Goal: Information Seeking & Learning: Learn about a topic

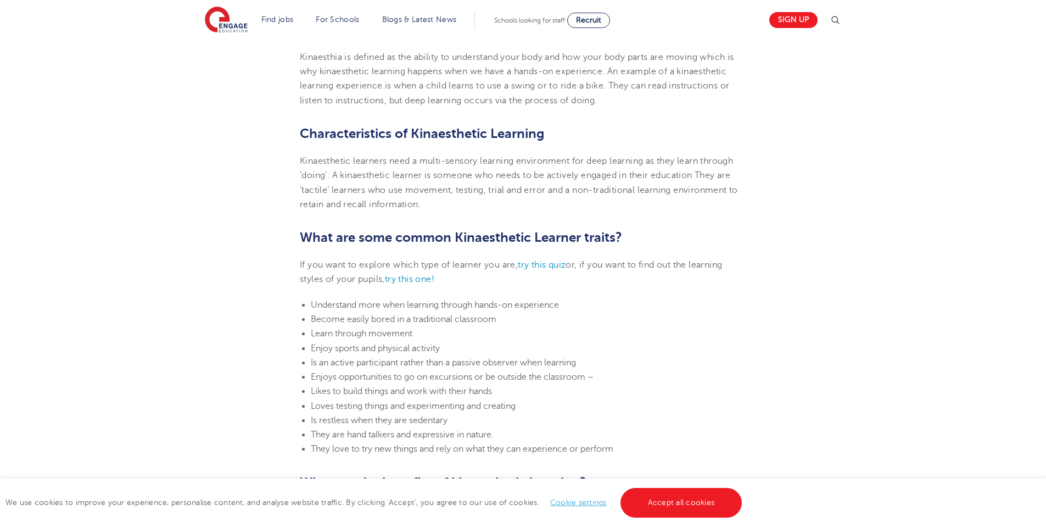
scroll to position [471, 0]
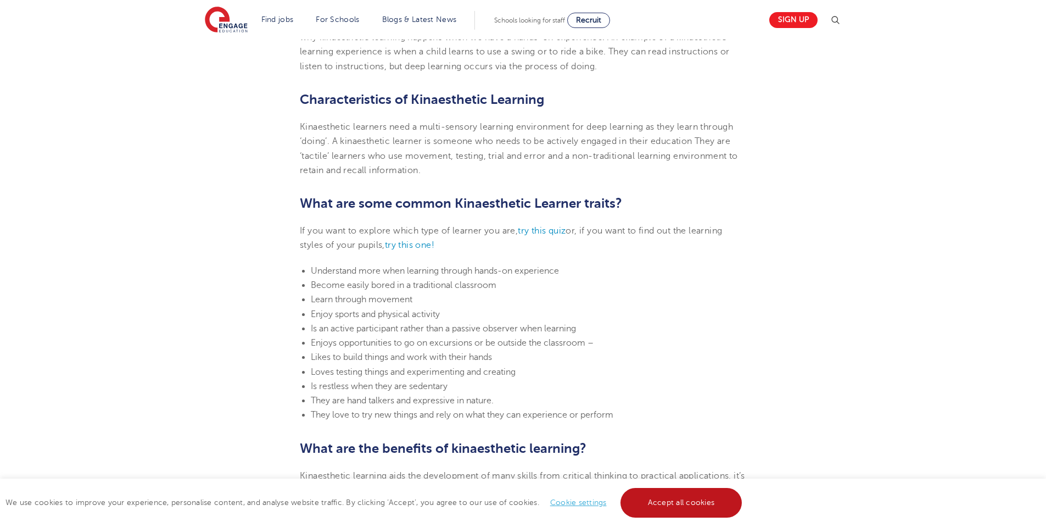
click at [663, 496] on link "Accept all cookies" at bounding box center [681, 503] width 122 height 30
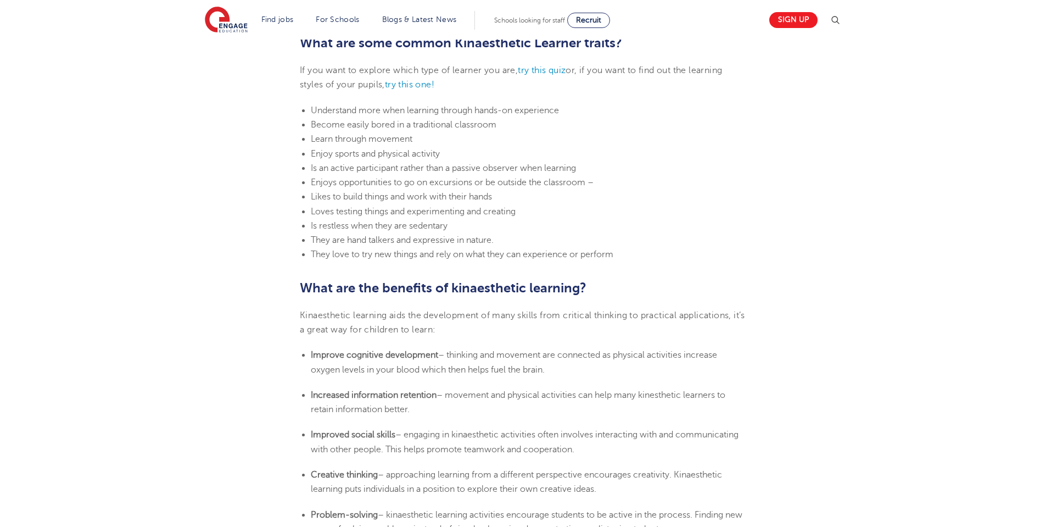
scroll to position [636, 0]
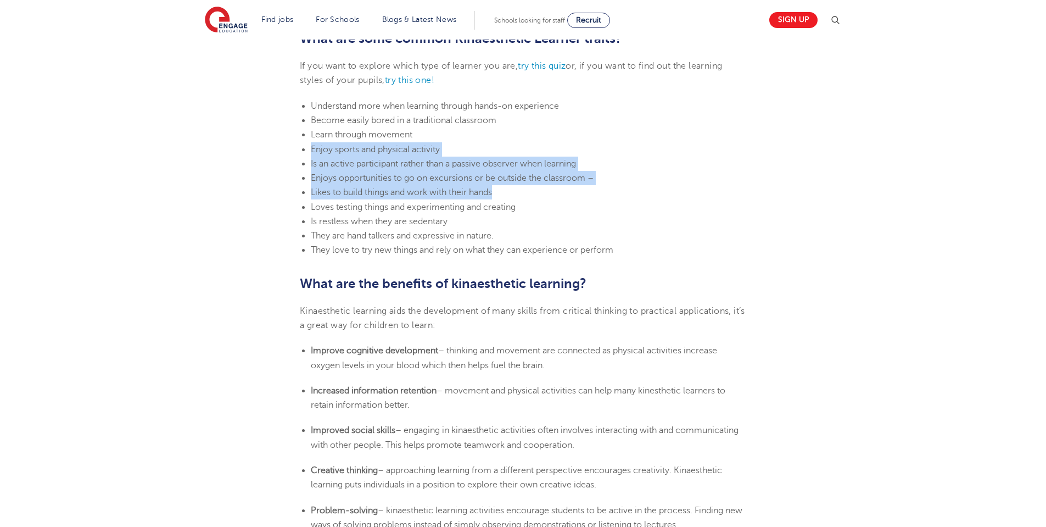
drag, startPoint x: 312, startPoint y: 149, endPoint x: 608, endPoint y: 194, distance: 299.9
click at [608, 194] on ul "Understand more when learning through hands-on experience Become easily bored i…" at bounding box center [523, 178] width 446 height 159
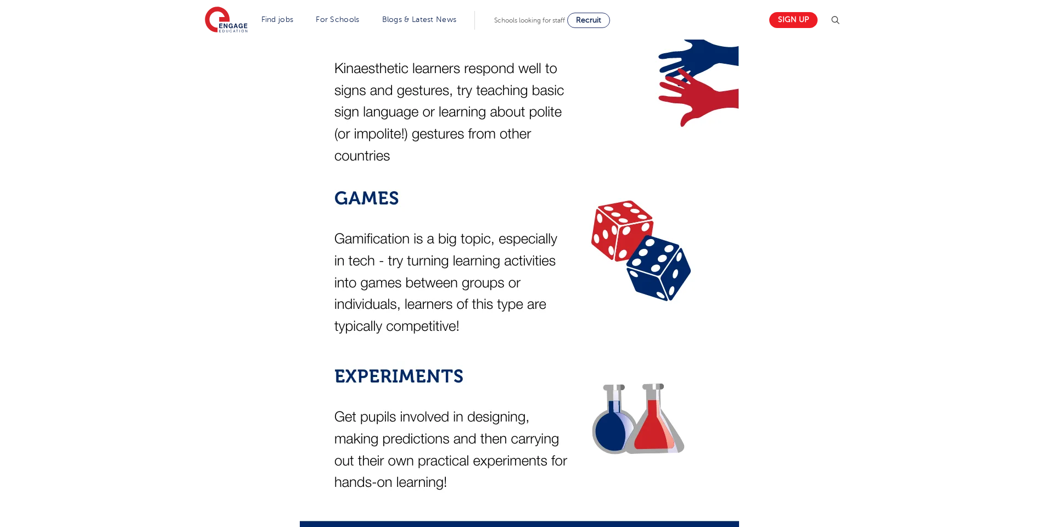
scroll to position [2118, 0]
